Goal: Answer question/provide support

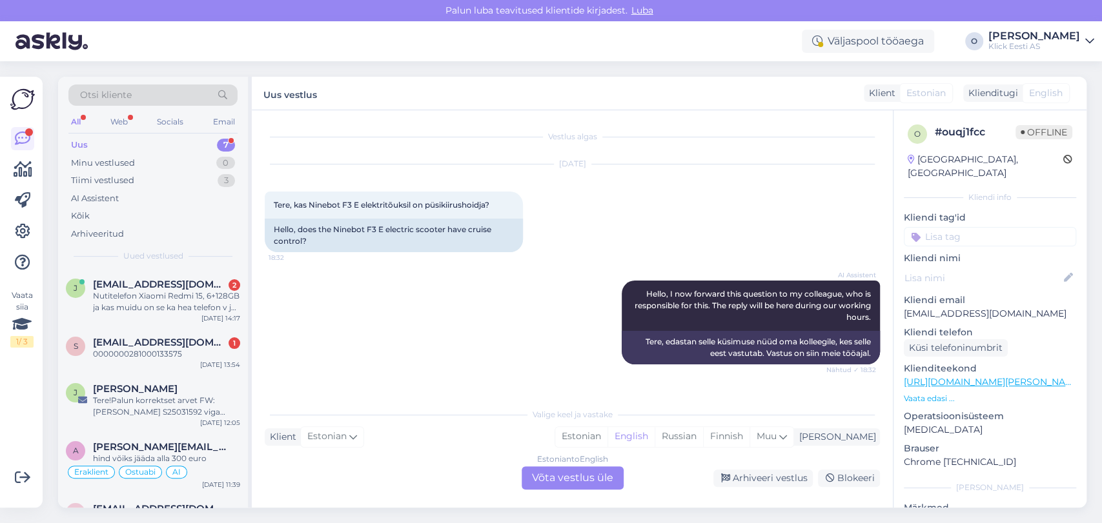
scroll to position [149, 0]
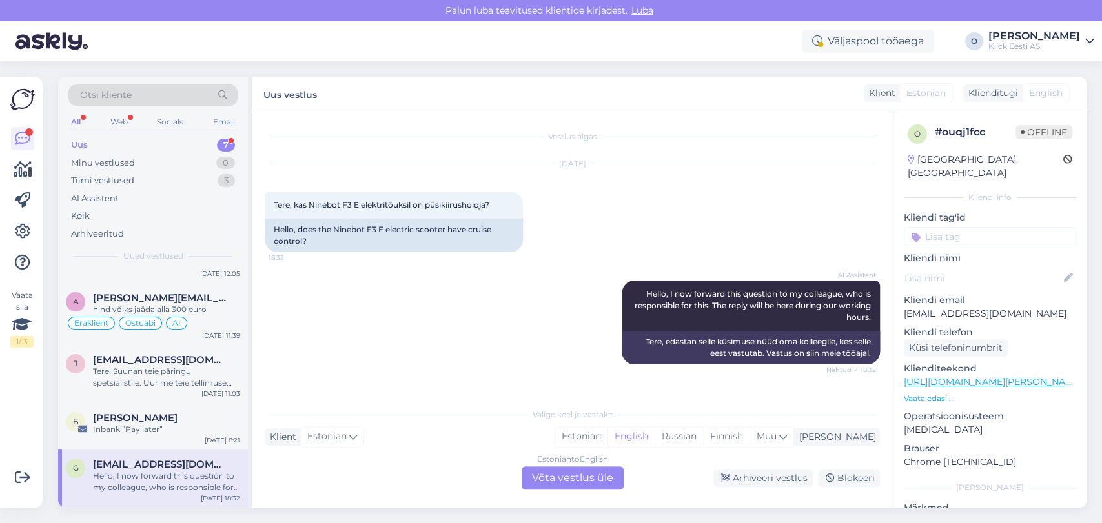
click at [145, 143] on div "Uus 7" at bounding box center [152, 145] width 169 height 18
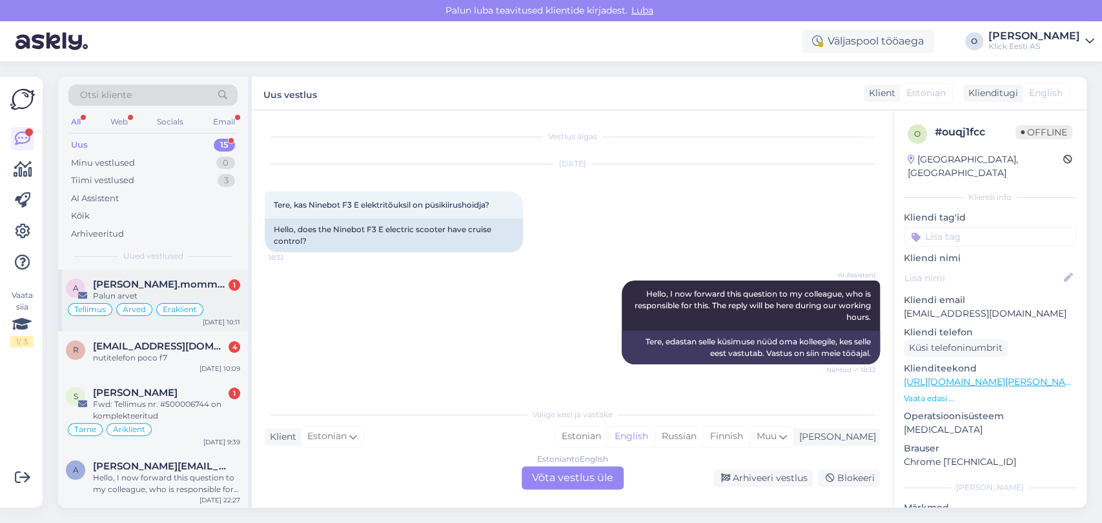
click at [133, 275] on div "a [PERSON_NAME].mommeja via [EMAIL_ADDRESS][DOMAIN_NAME] 1 Palun arvet Tellimus…" at bounding box center [153, 301] width 190 height 62
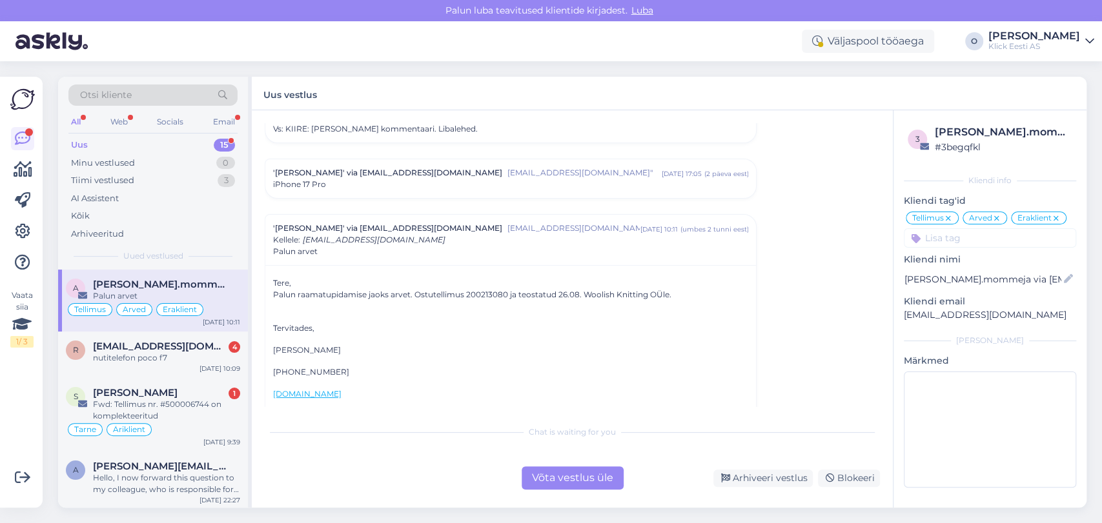
scroll to position [6527, 0]
click at [161, 347] on span "[EMAIL_ADDRESS][DOMAIN_NAME]" at bounding box center [160, 347] width 134 height 12
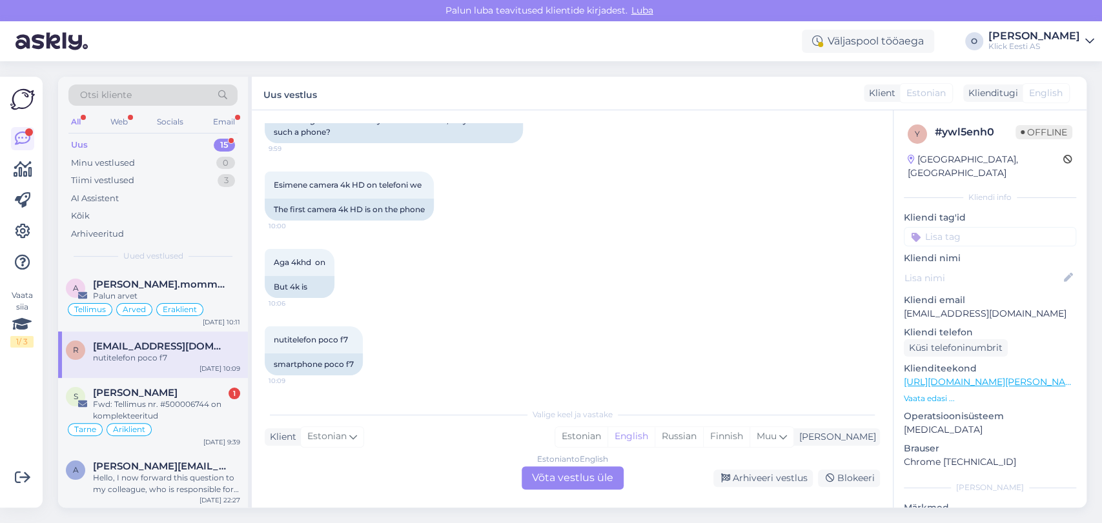
scroll to position [312, 0]
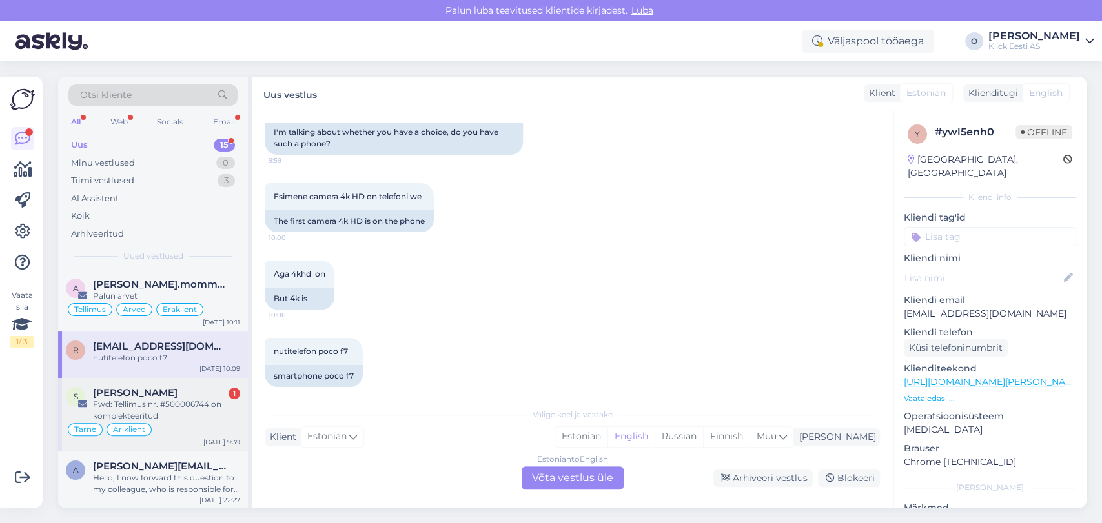
click at [146, 393] on span "[PERSON_NAME]" at bounding box center [135, 393] width 85 height 12
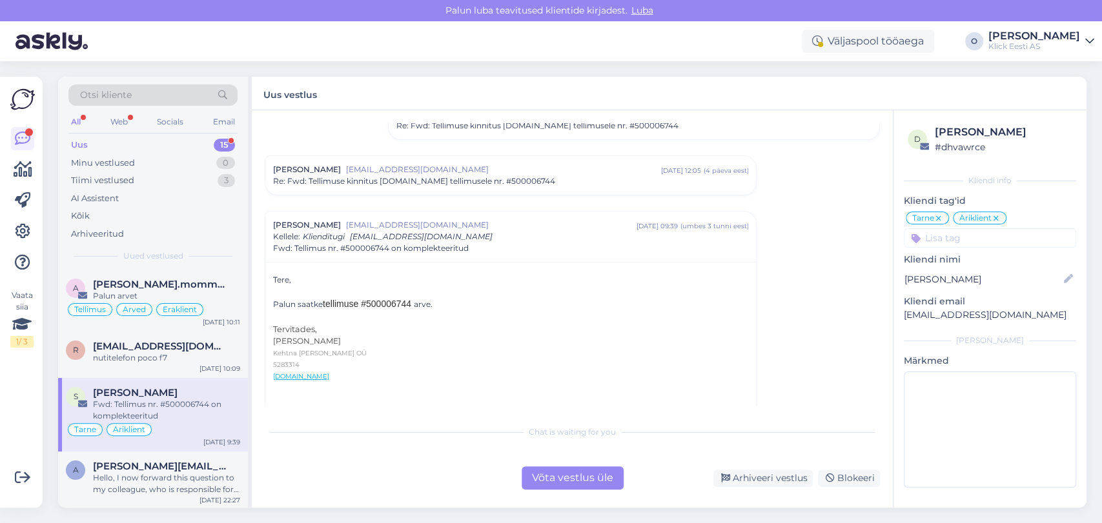
scroll to position [180, 0]
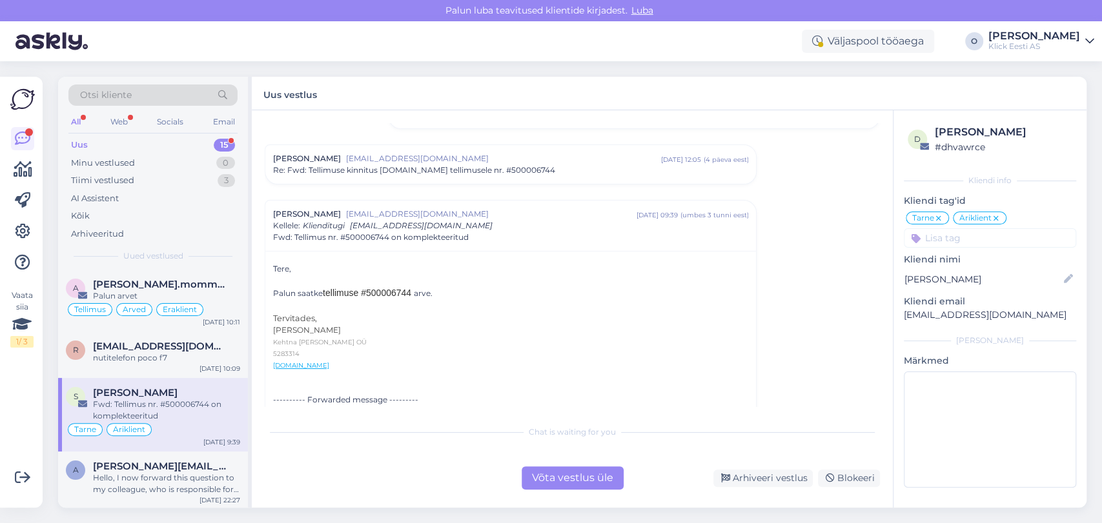
click at [387, 283] on div at bounding box center [510, 281] width 475 height 12
click at [383, 288] on span "tellimuse #500006744" at bounding box center [367, 293] width 88 height 10
copy div "500006744"
click at [146, 458] on div "a [PERSON_NAME][EMAIL_ADDRESS][DOMAIN_NAME] Hello, I now forward this question …" at bounding box center [153, 481] width 190 height 58
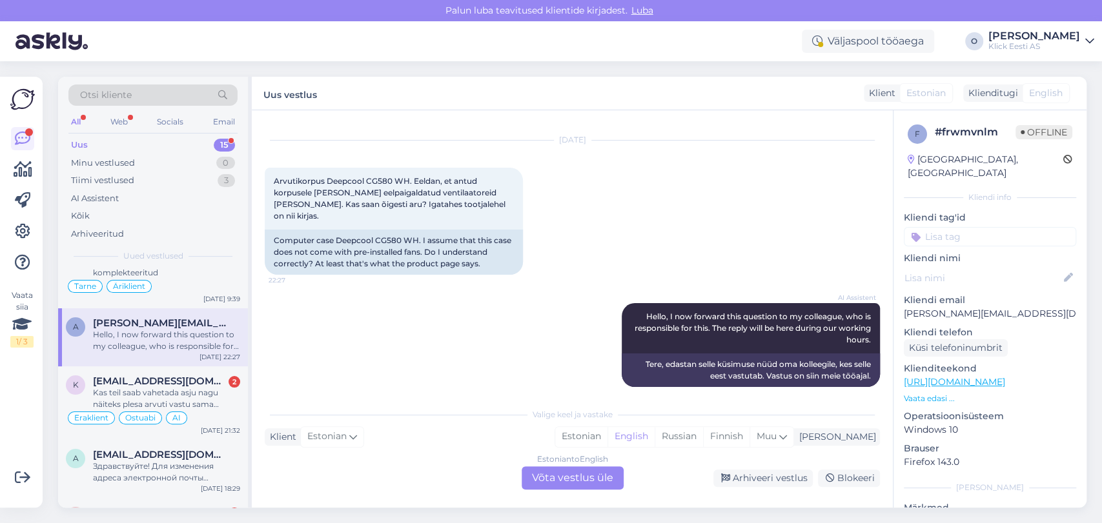
scroll to position [172, 0]
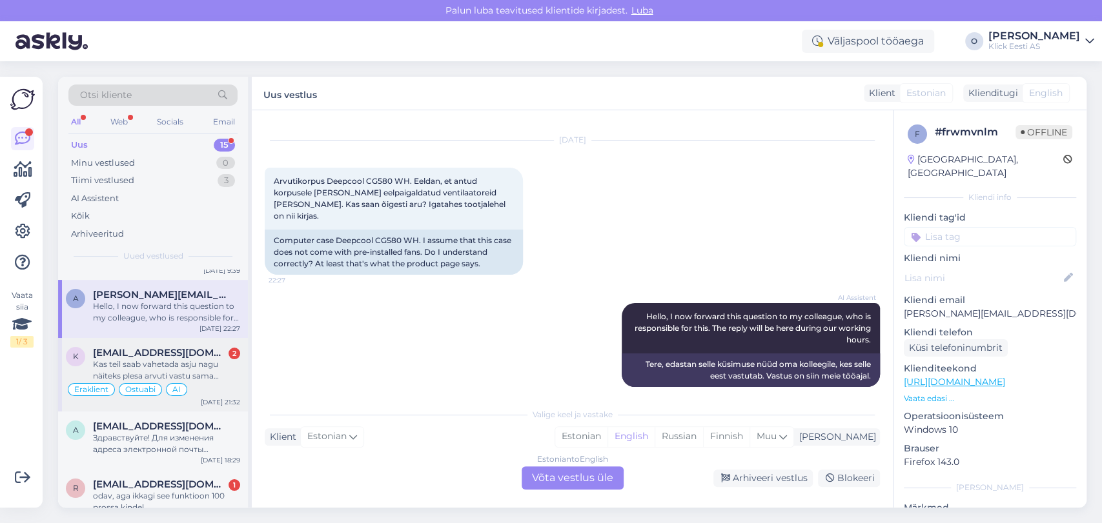
click at [168, 365] on div "Kas teil saab vahetada asju nagu näiteks plesa arvuti vastu sama võrdselt 21:29" at bounding box center [166, 370] width 147 height 23
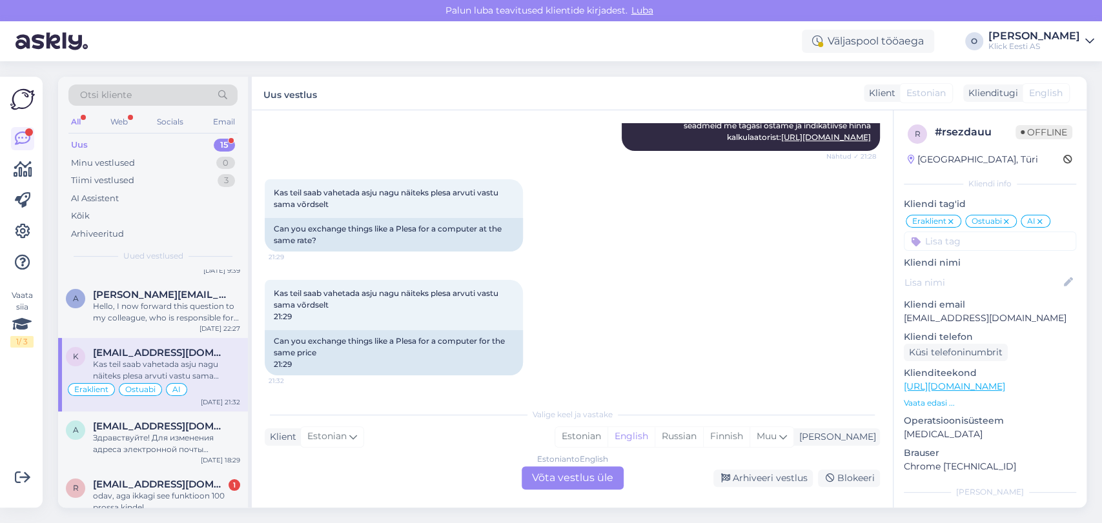
scroll to position [201, 0]
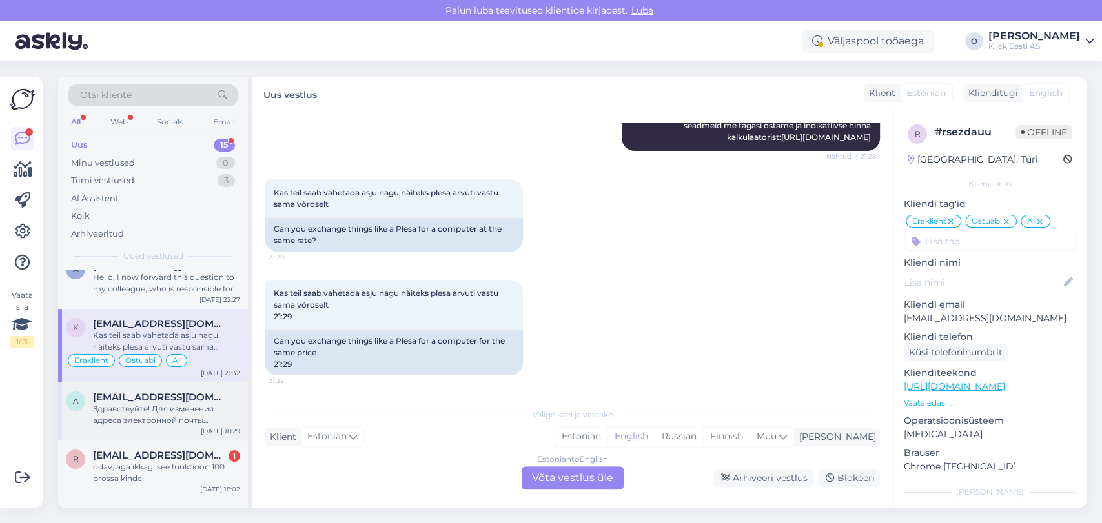
click at [145, 403] on div "Здравствуйте! Для изменения адреса электронной почты требуется помощь коллеги. …" at bounding box center [166, 414] width 147 height 23
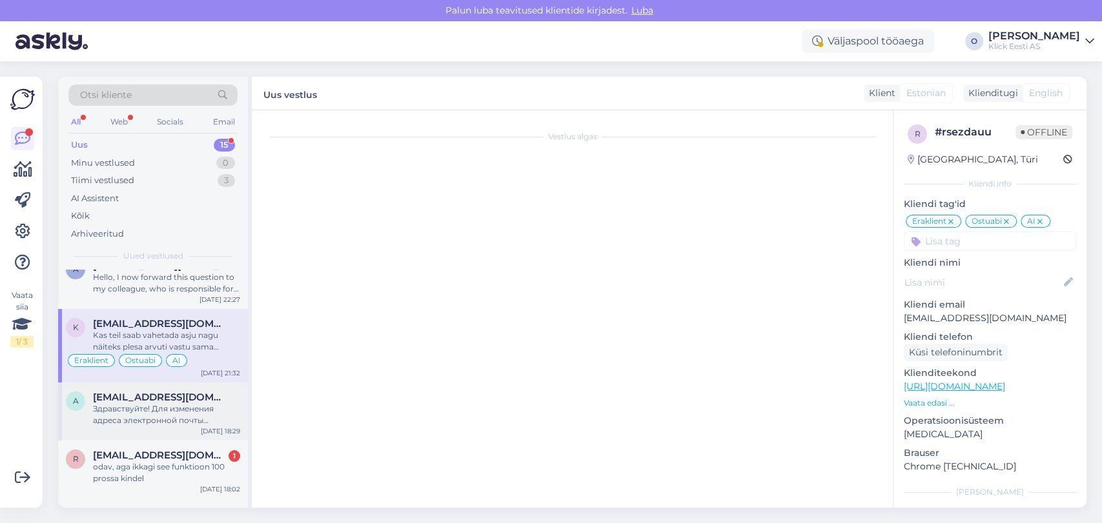
scroll to position [0, 0]
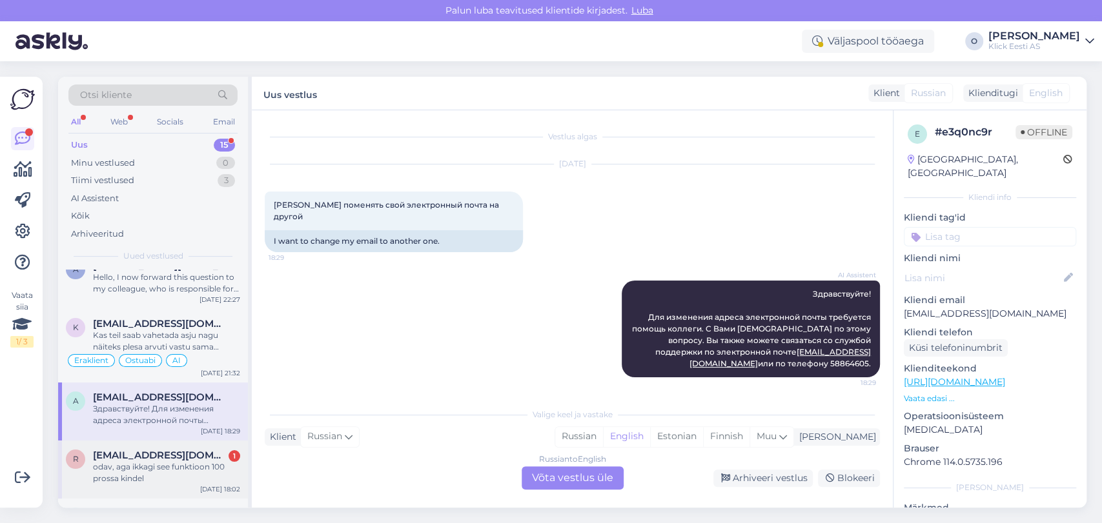
click at [135, 447] on div "r [EMAIL_ADDRESS][DOMAIN_NAME] 1 odav, aga ikkagi see funktioon 100 prossa [PER…" at bounding box center [153, 470] width 190 height 58
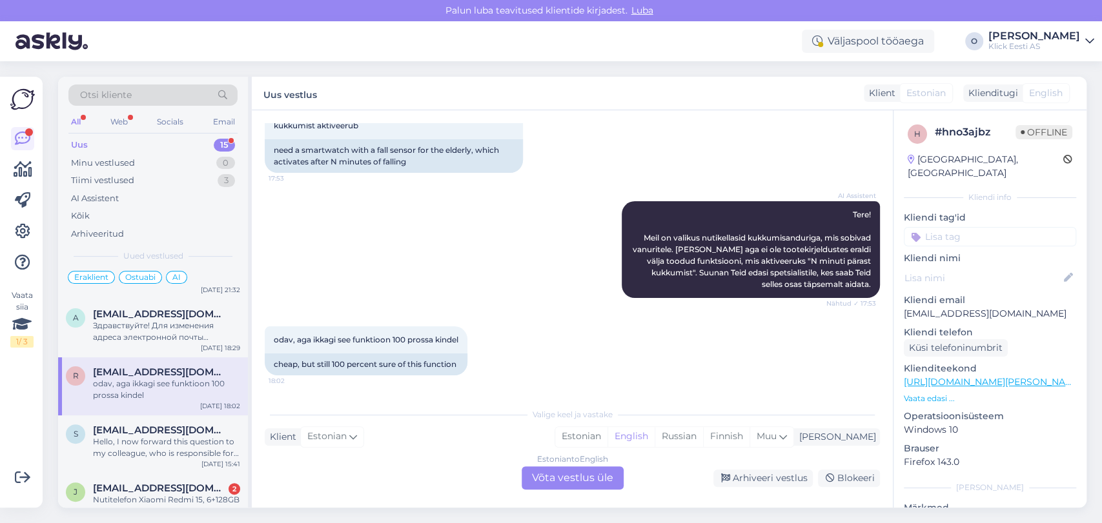
scroll to position [287, 0]
click at [136, 436] on div "Hello, I now forward this question to my colleague, who is responsible for this…" at bounding box center [166, 445] width 147 height 23
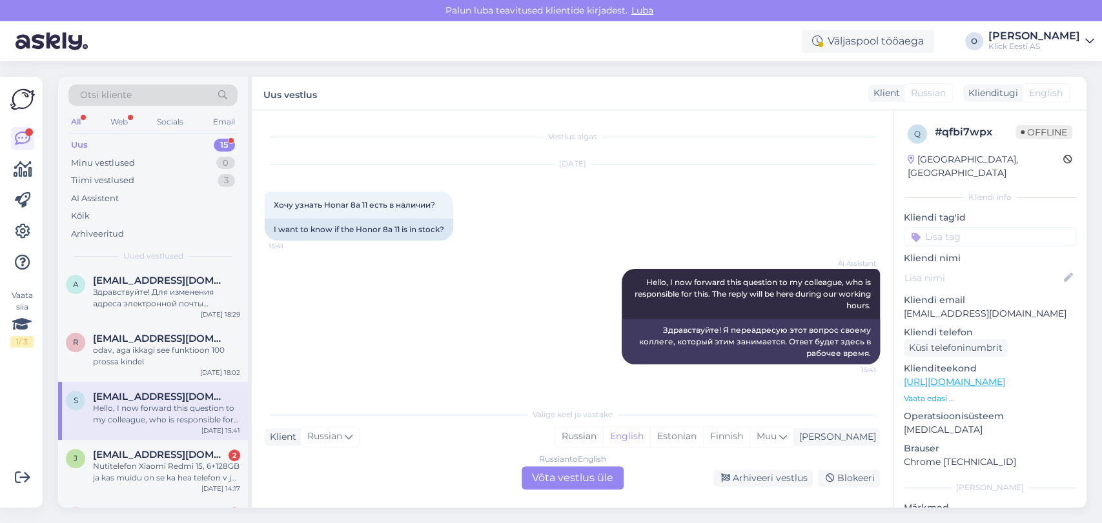
scroll to position [344, 0]
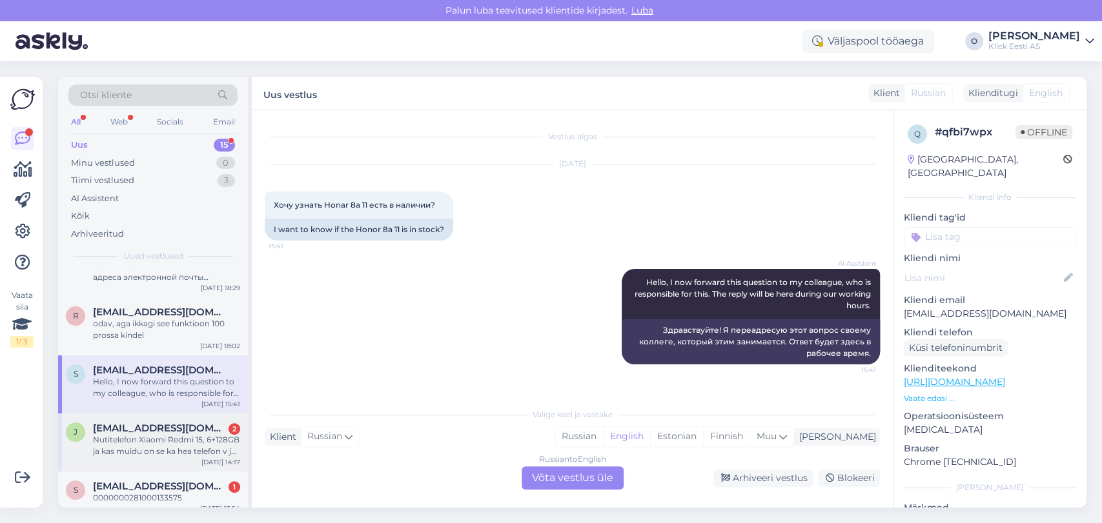
click at [145, 423] on span "[EMAIL_ADDRESS][DOMAIN_NAME]" at bounding box center [160, 429] width 134 height 12
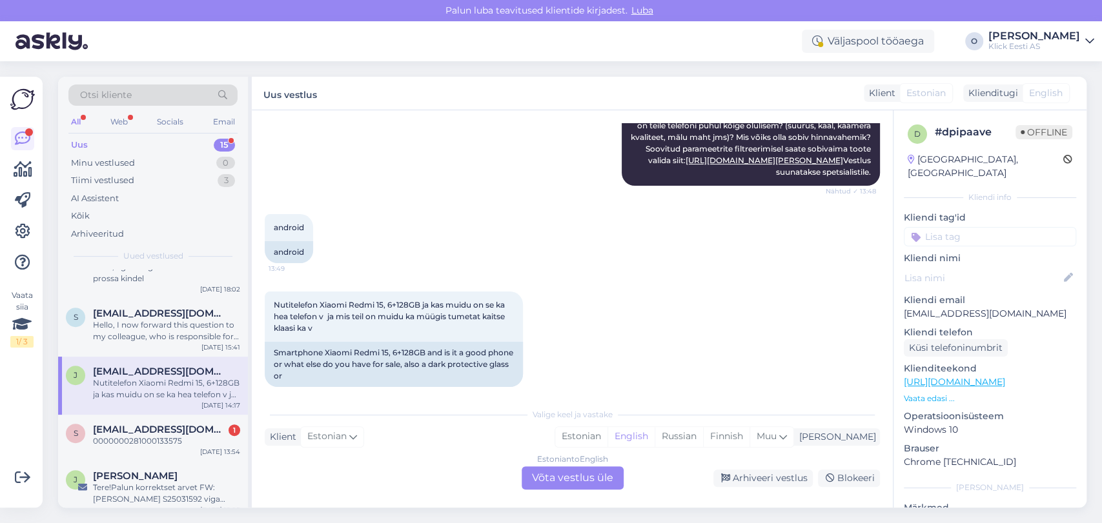
scroll to position [401, 0]
click at [145, 439] on div "0000000281000133575" at bounding box center [166, 441] width 147 height 12
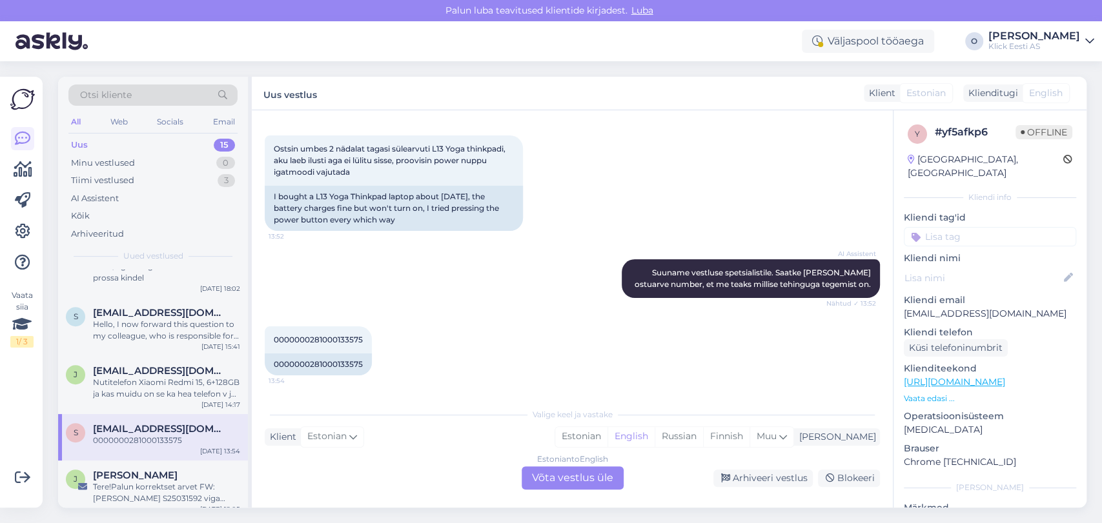
scroll to position [430, 0]
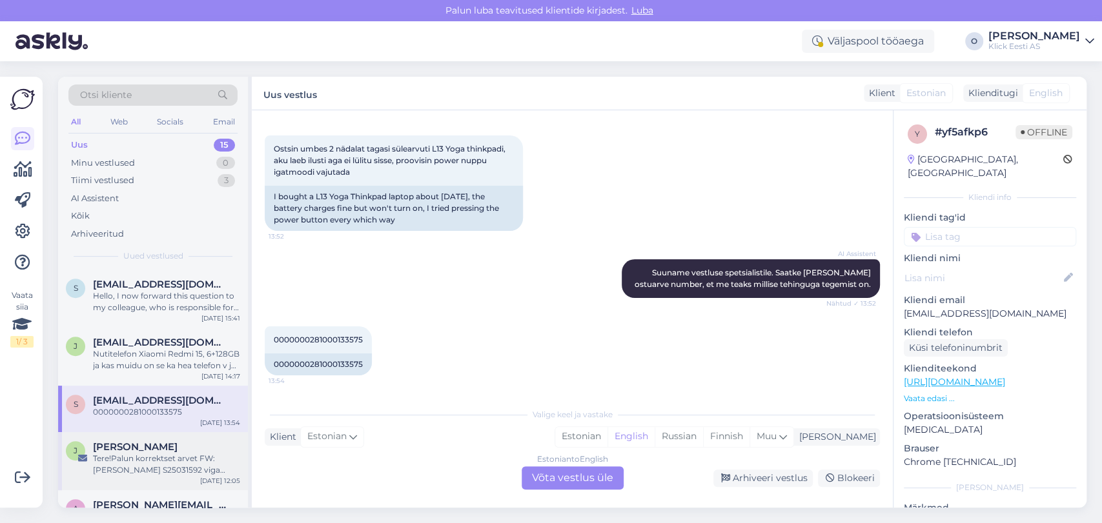
click at [148, 471] on div "Tere!Palun korrektset arvet FW: [PERSON_NAME] S25031592 viga käibemaksu summas" at bounding box center [166, 464] width 147 height 23
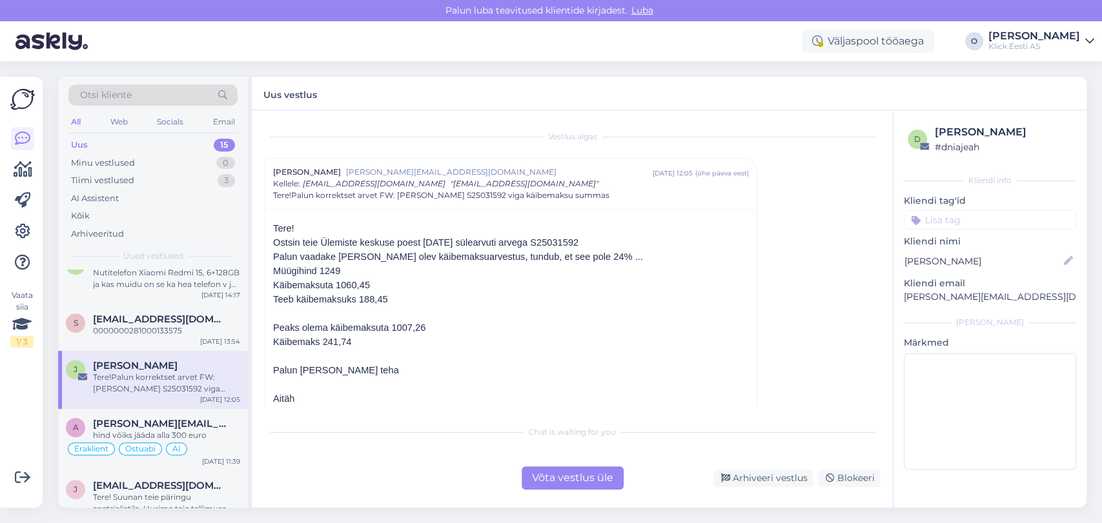
scroll to position [516, 0]
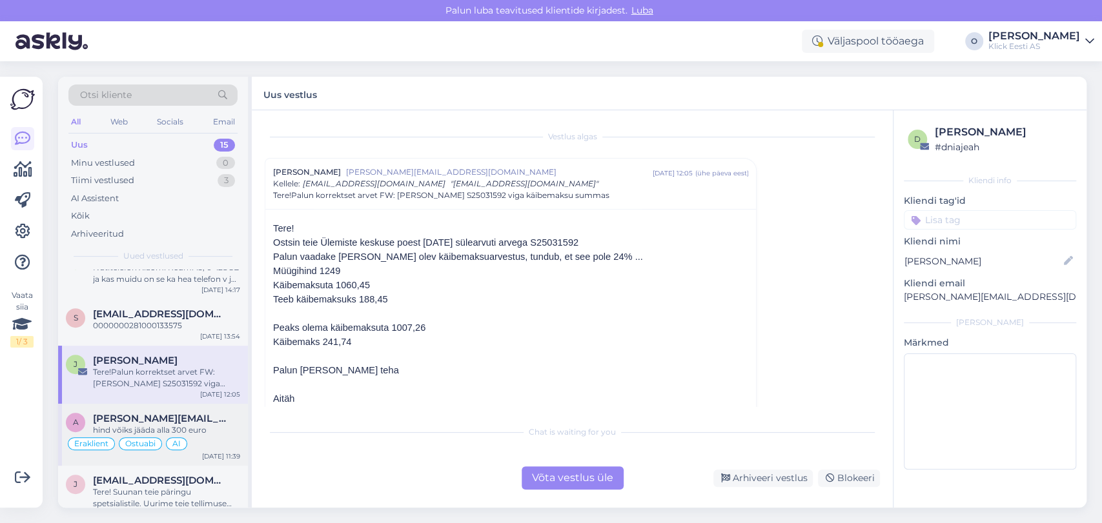
click at [126, 414] on span "[PERSON_NAME][EMAIL_ADDRESS][DOMAIN_NAME]" at bounding box center [160, 419] width 134 height 12
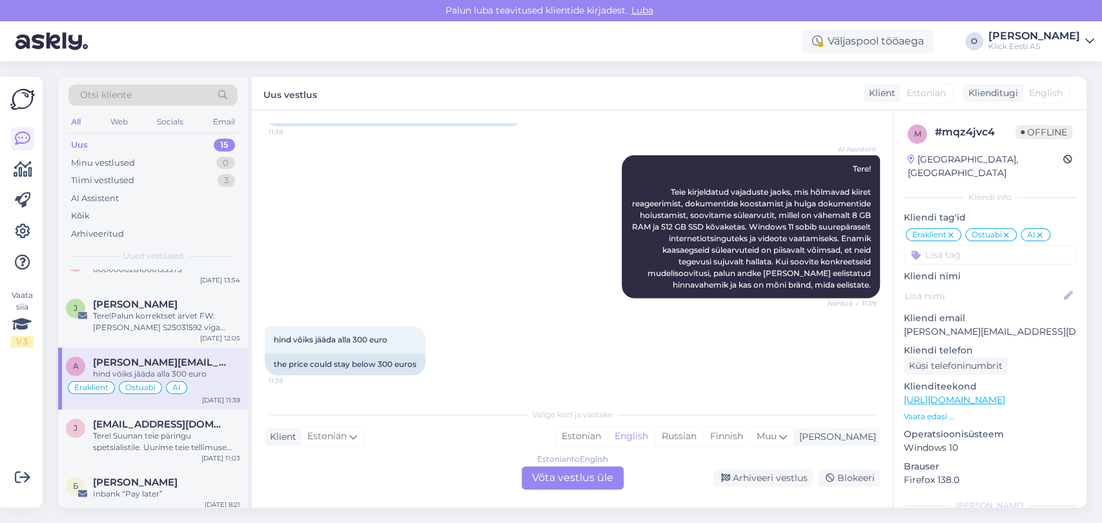
scroll to position [573, 0]
click at [133, 427] on span "[EMAIL_ADDRESS][DOMAIN_NAME]" at bounding box center [160, 424] width 134 height 12
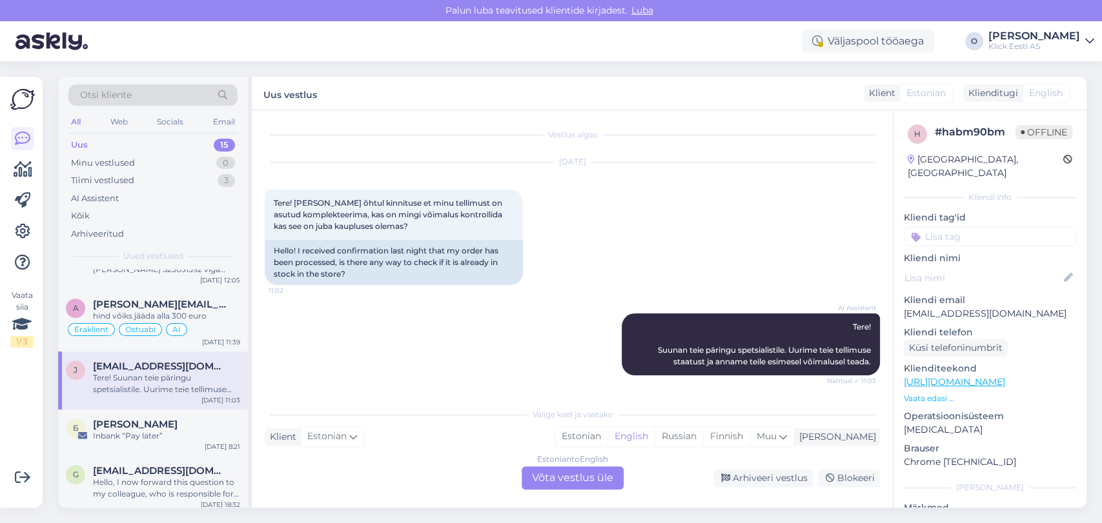
scroll to position [636, 0]
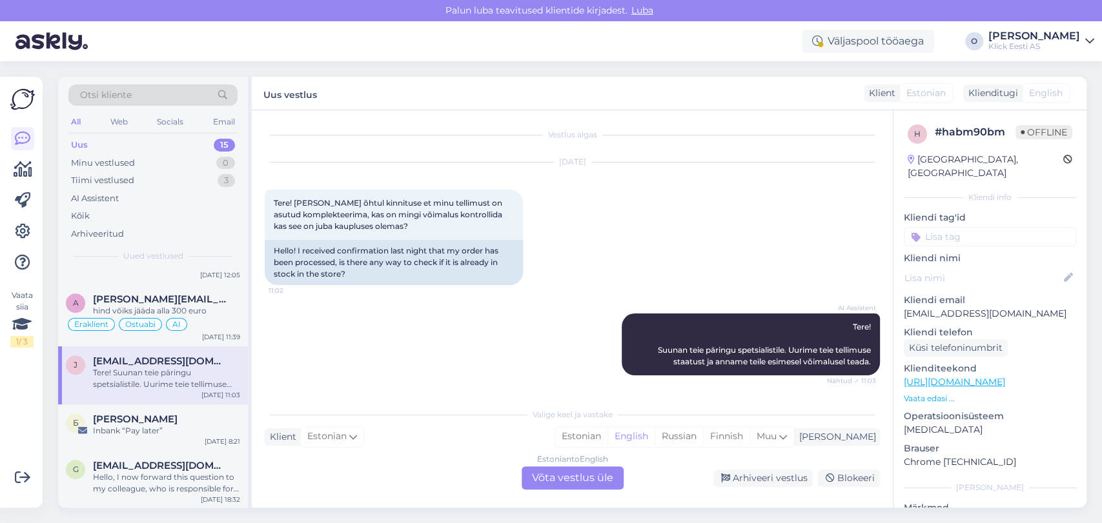
click at [920, 307] on p "[EMAIL_ADDRESS][DOMAIN_NAME]" at bounding box center [989, 314] width 172 height 14
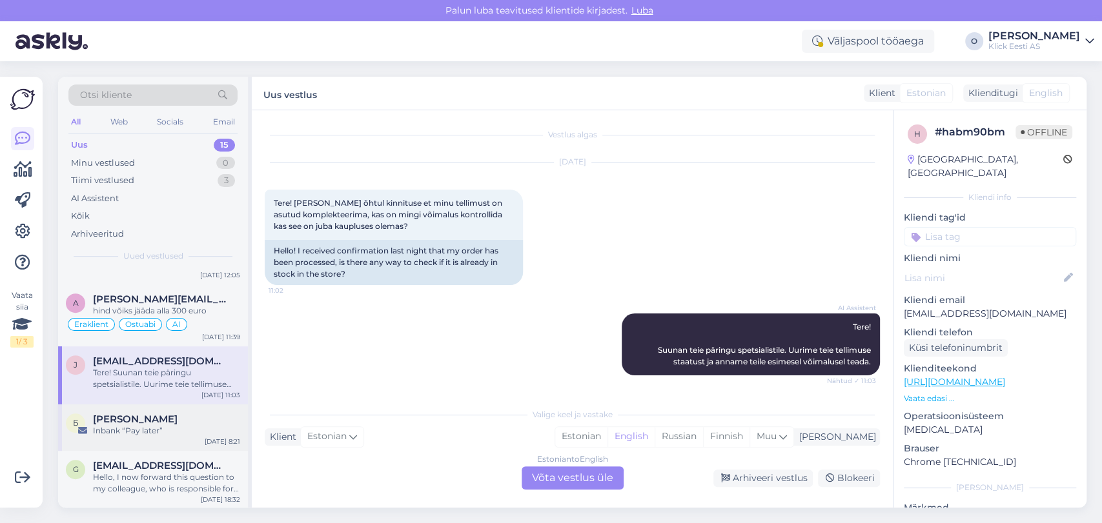
click at [158, 410] on div "Б [PERSON_NAME] Inbank “Pay later” [DATE] 8:21" at bounding box center [153, 428] width 190 height 46
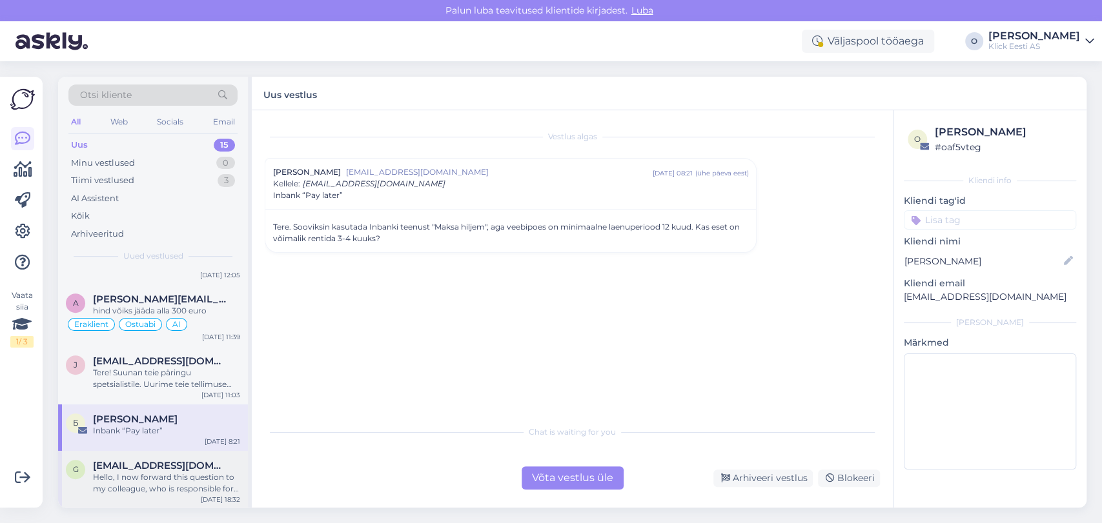
click at [148, 456] on div "[PERSON_NAME] [PERSON_NAME][EMAIL_ADDRESS][DOMAIN_NAME] Hello, I now forward th…" at bounding box center [153, 480] width 190 height 58
